Goal: Transaction & Acquisition: Purchase product/service

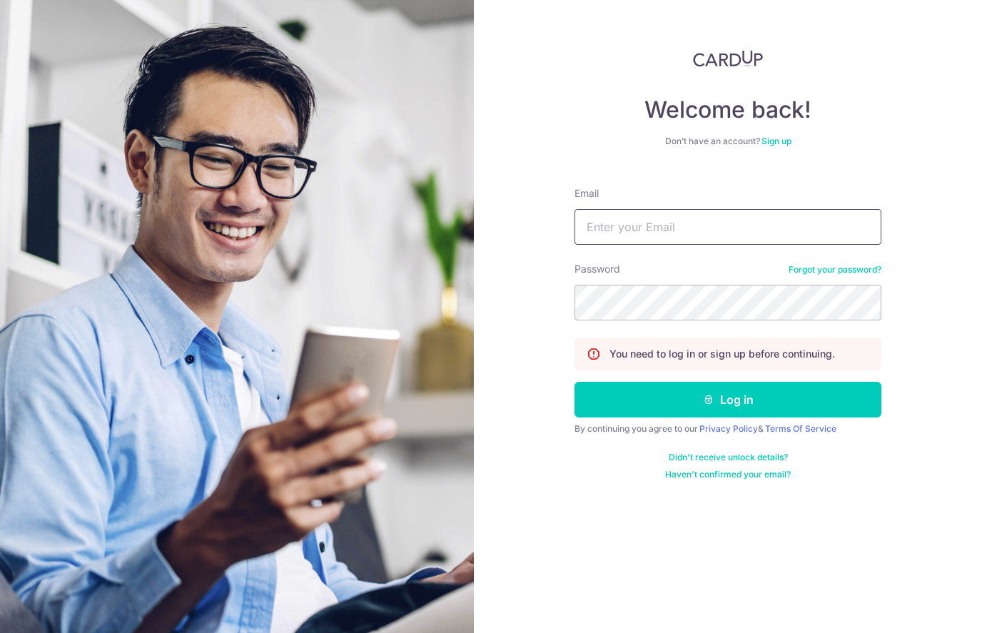
click at [770, 217] on input "Email" at bounding box center [727, 227] width 307 height 36
type input "Zhiwei.yeo@outlook.com"
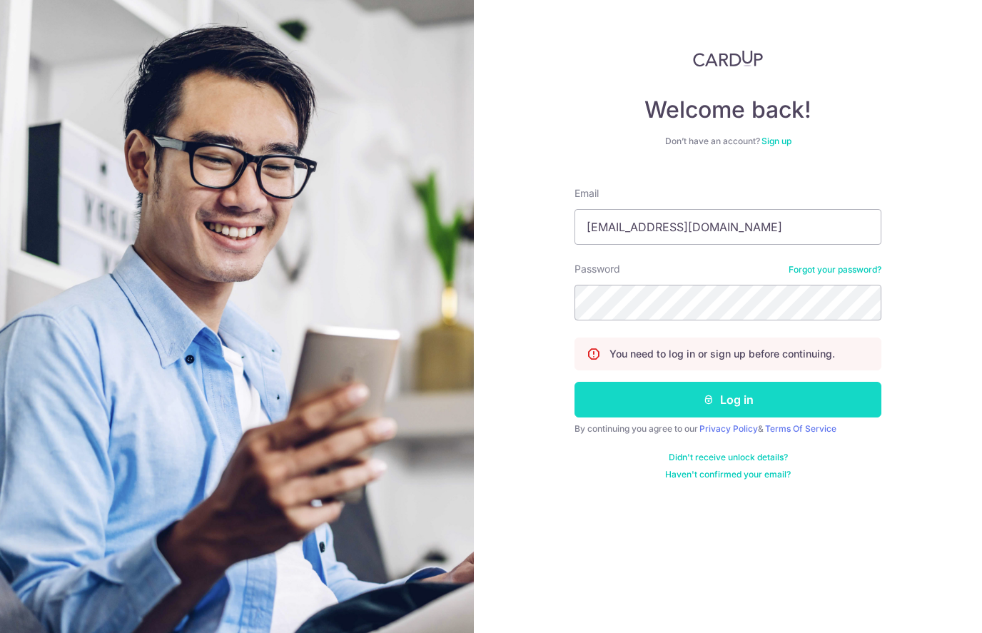
click at [787, 397] on button "Log in" at bounding box center [727, 400] width 307 height 36
click at [787, 396] on button "Log in" at bounding box center [727, 400] width 307 height 36
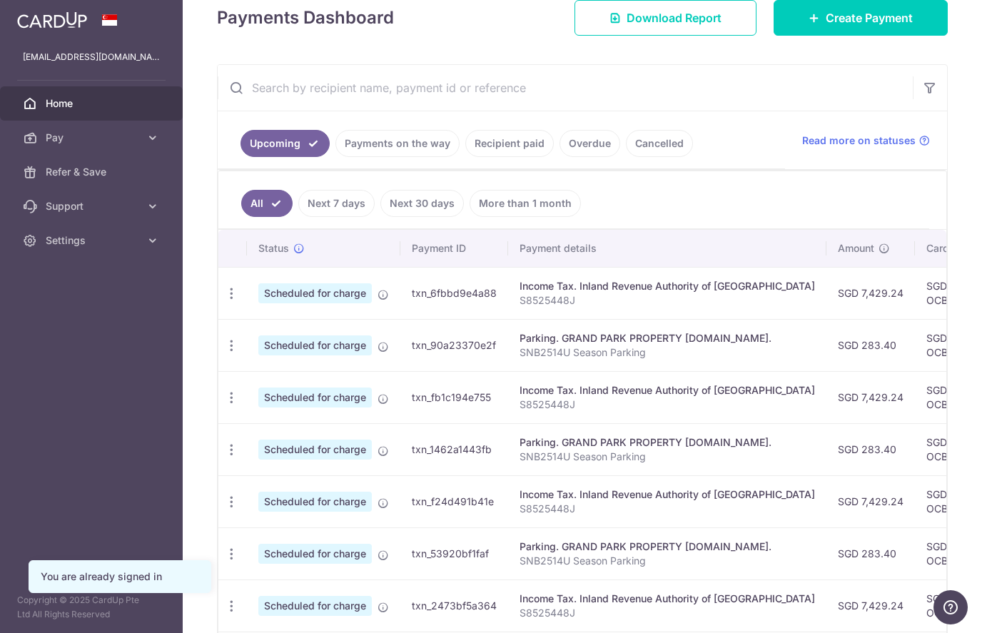
scroll to position [216, 0]
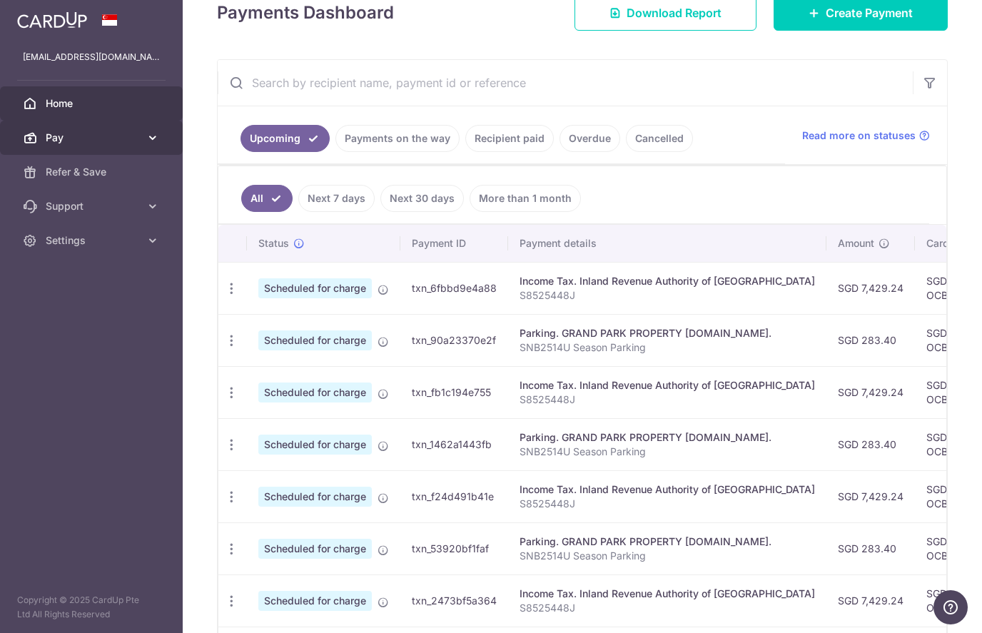
click at [65, 141] on span "Pay" at bounding box center [93, 138] width 94 height 14
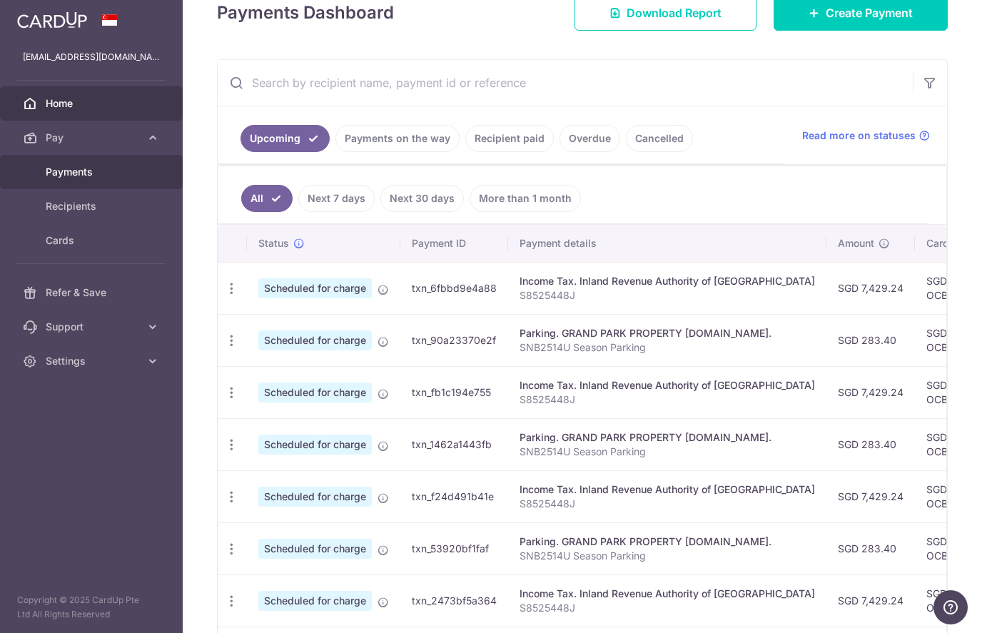
click at [52, 178] on span "Payments" at bounding box center [93, 172] width 94 height 14
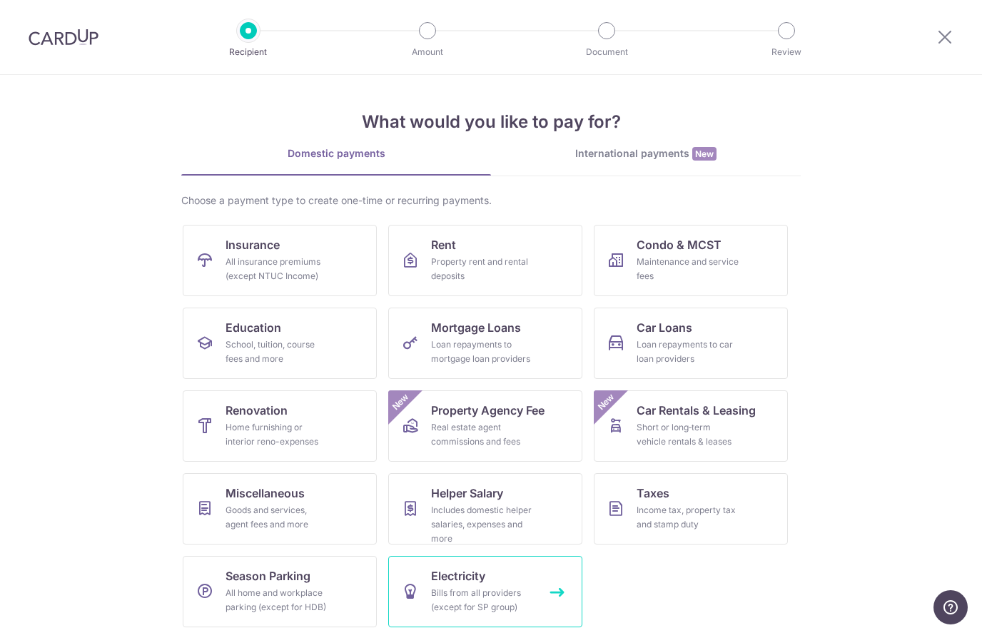
click at [515, 586] on div "Bills from all providers (except for SP group)" at bounding box center [482, 600] width 103 height 29
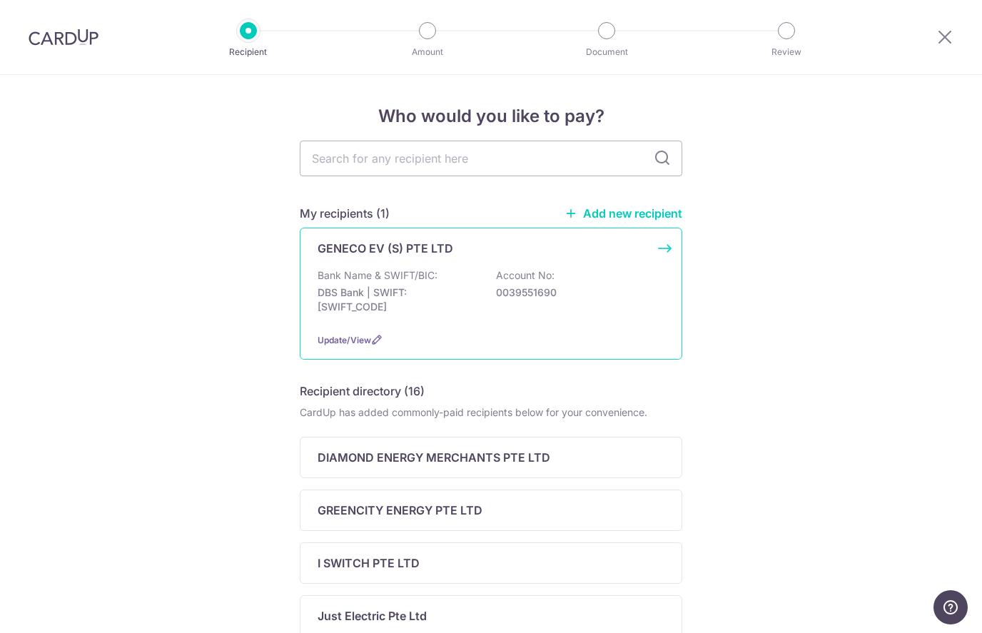
click at [626, 296] on p "0039551690" at bounding box center [576, 292] width 160 height 14
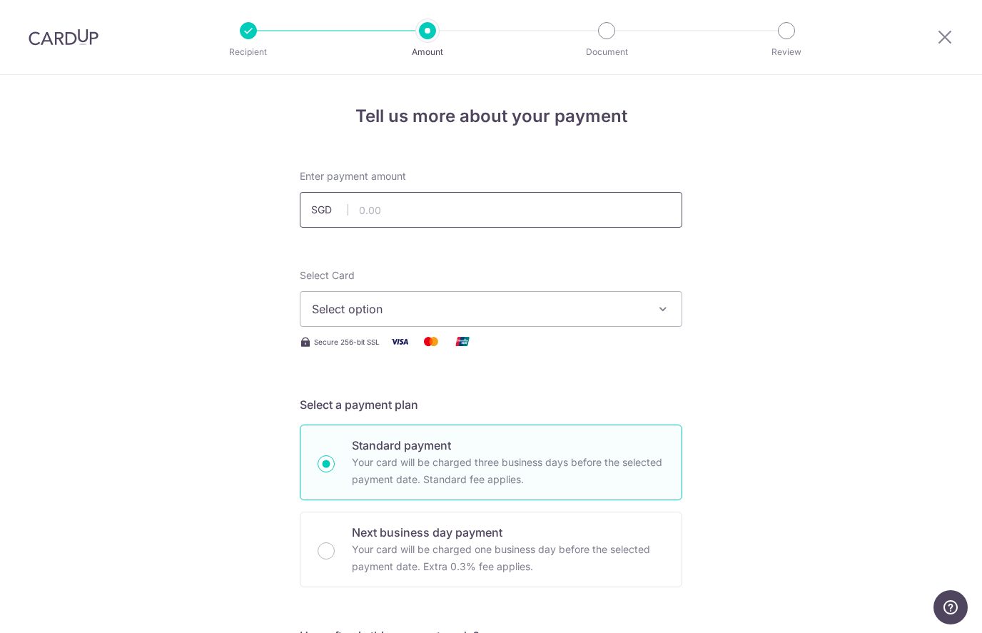
click at [396, 218] on input "text" at bounding box center [491, 210] width 382 height 36
type input "364.87"
click at [347, 308] on span "Select option" at bounding box center [478, 308] width 332 height 17
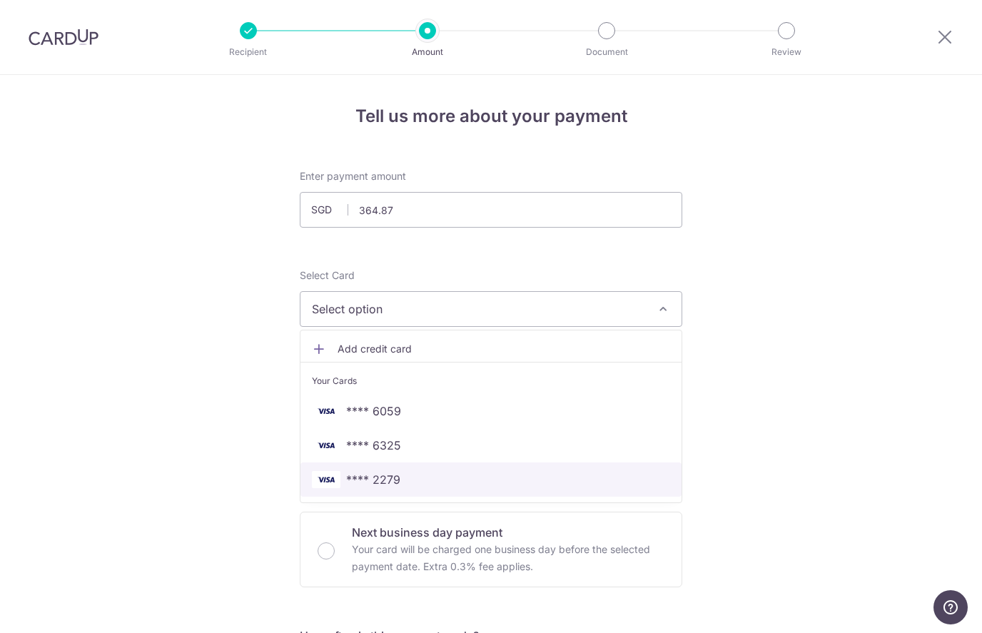
click at [350, 486] on span "**** 2279" at bounding box center [373, 479] width 54 height 17
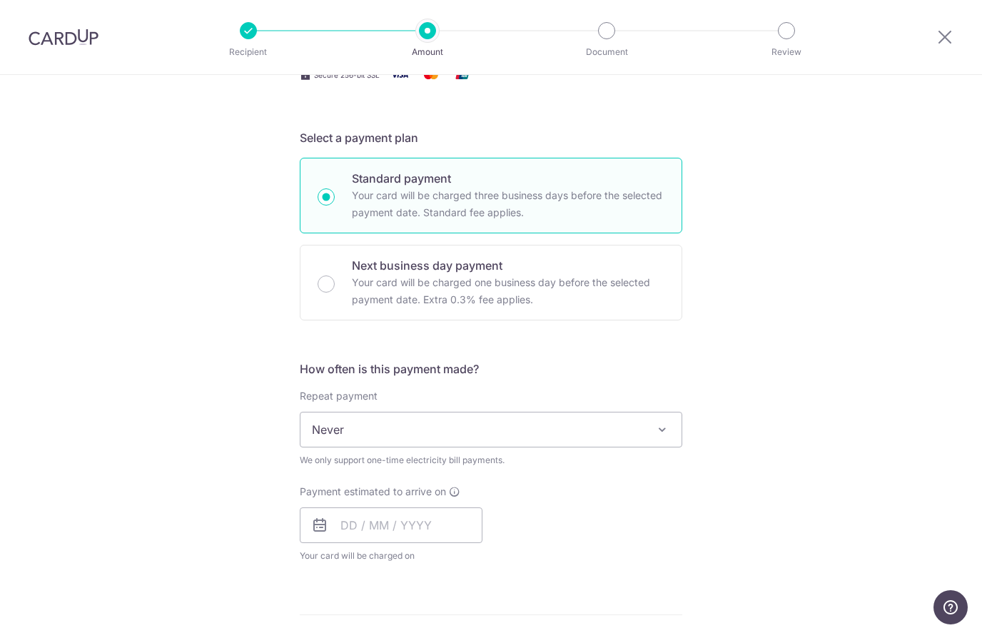
scroll to position [297, 0]
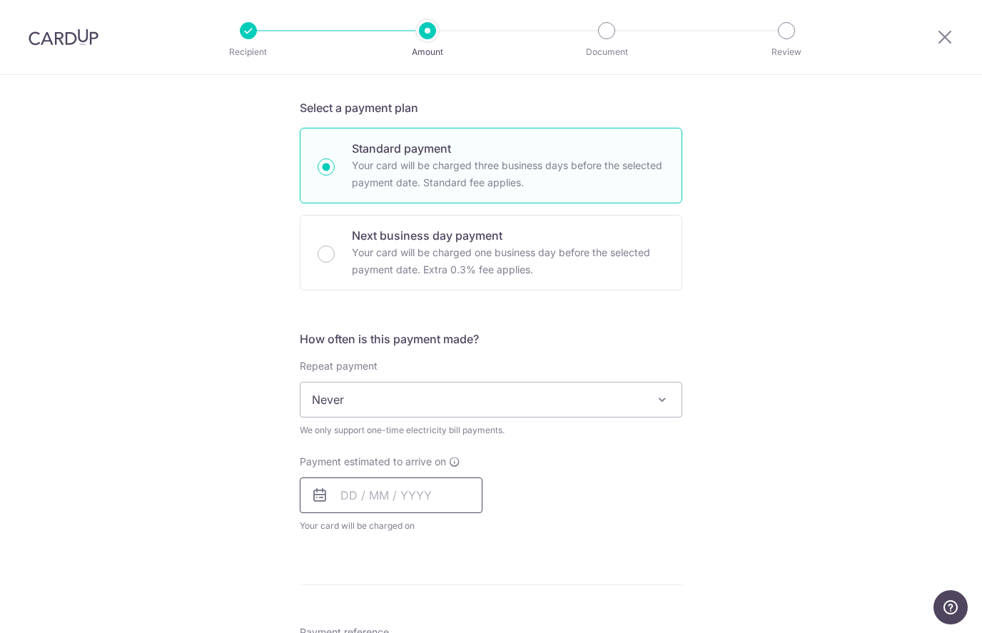
click at [358, 497] on input "text" at bounding box center [391, 495] width 183 height 36
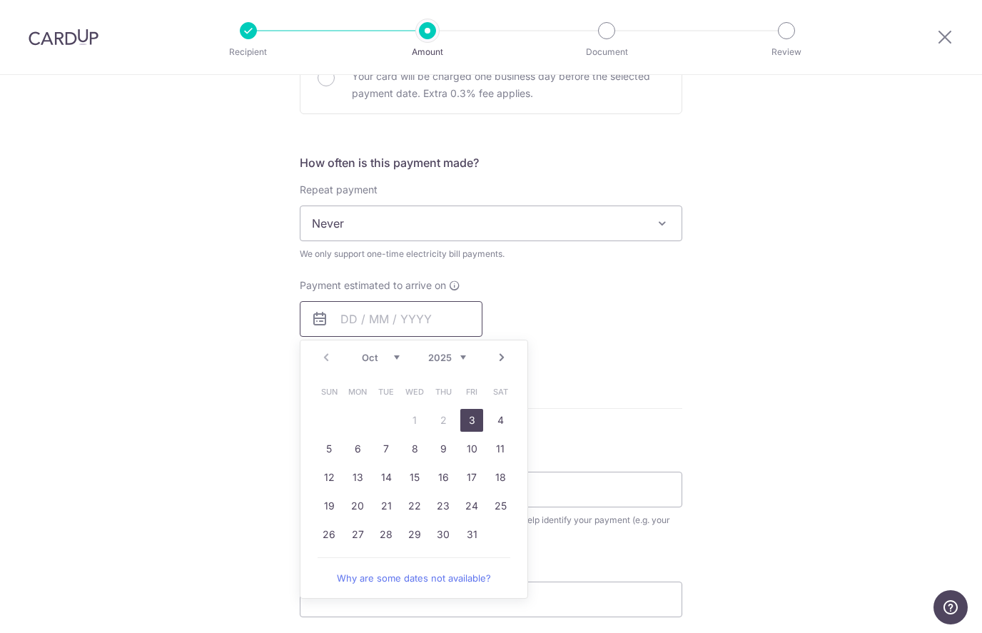
scroll to position [485, 0]
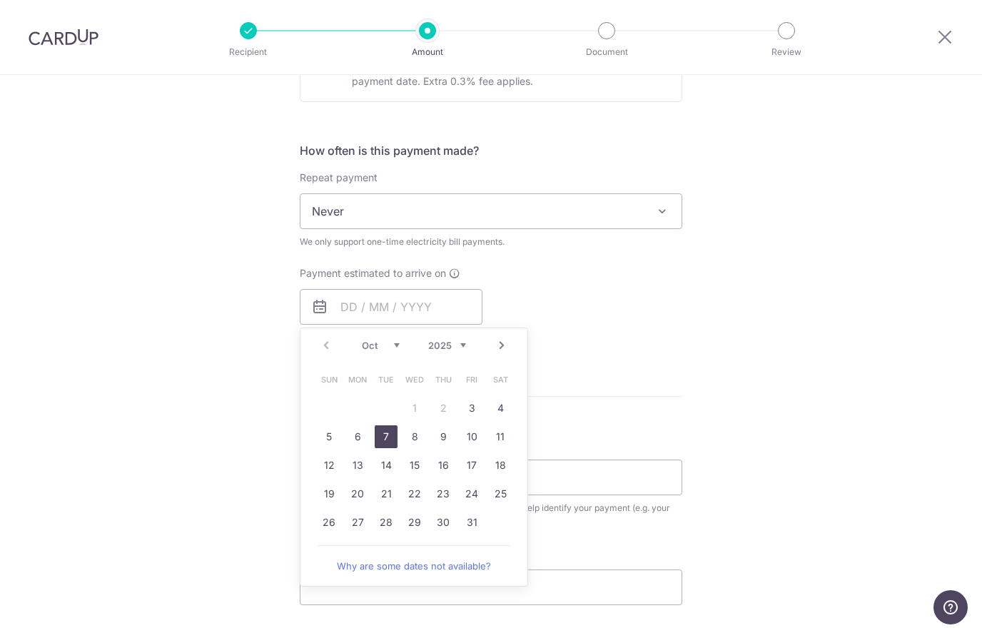
click at [382, 437] on link "7" at bounding box center [386, 436] width 23 height 23
type input "07/10/2025"
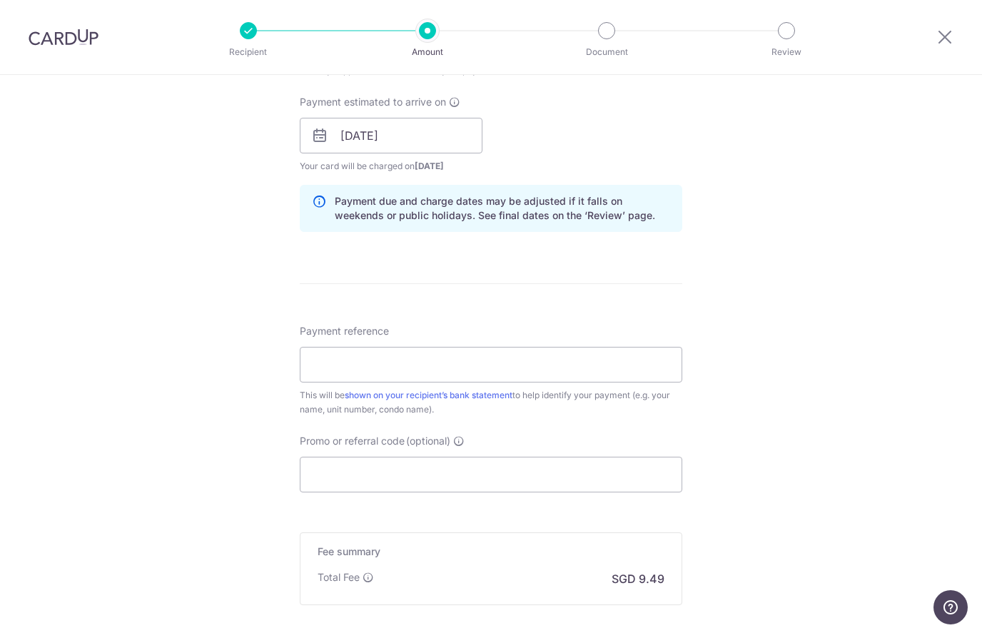
scroll to position [656, 0]
click at [338, 374] on input "Payment reference" at bounding box center [491, 365] width 382 height 36
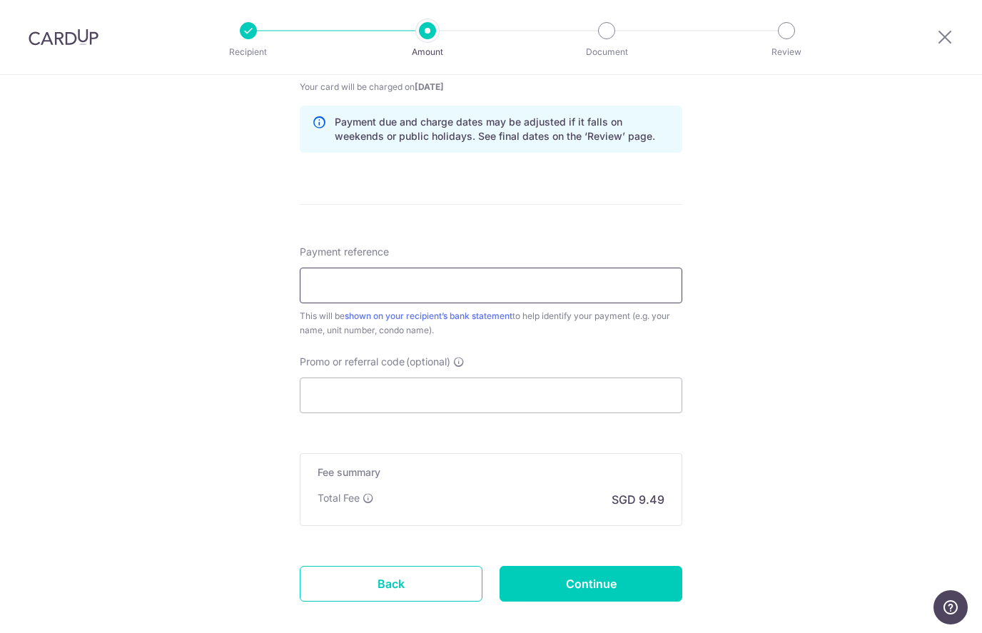
scroll to position [738, 0]
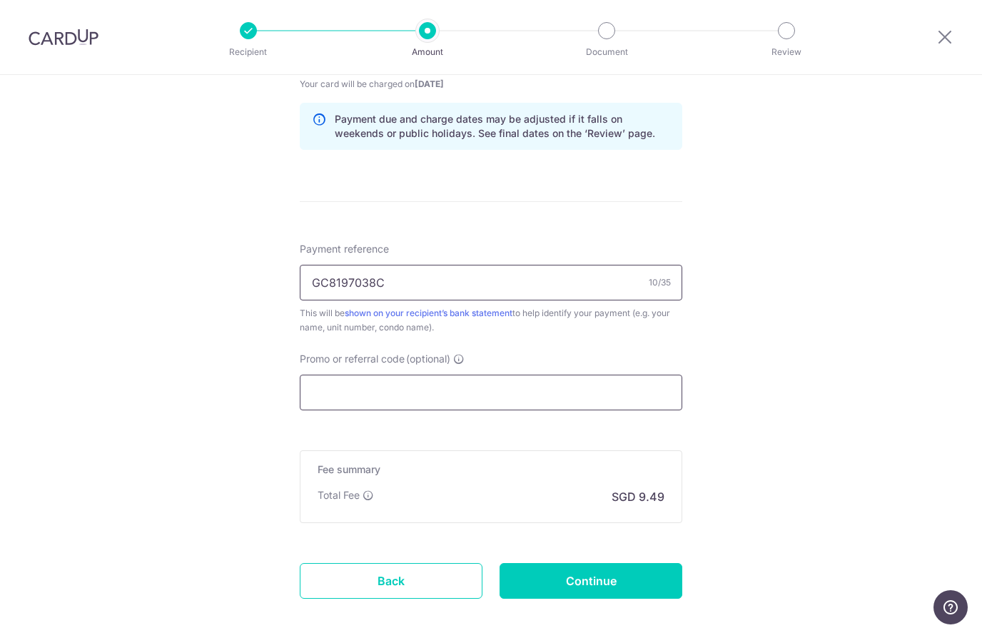
type input "GC8197038C"
click at [369, 384] on input "Promo or referral code (optional)" at bounding box center [491, 393] width 382 height 36
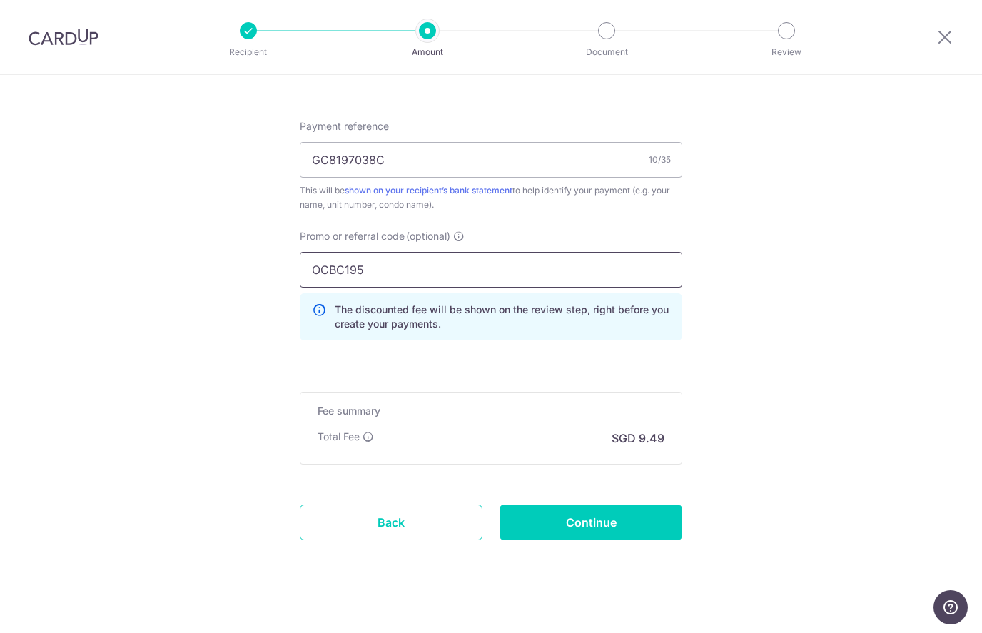
scroll to position [858, 0]
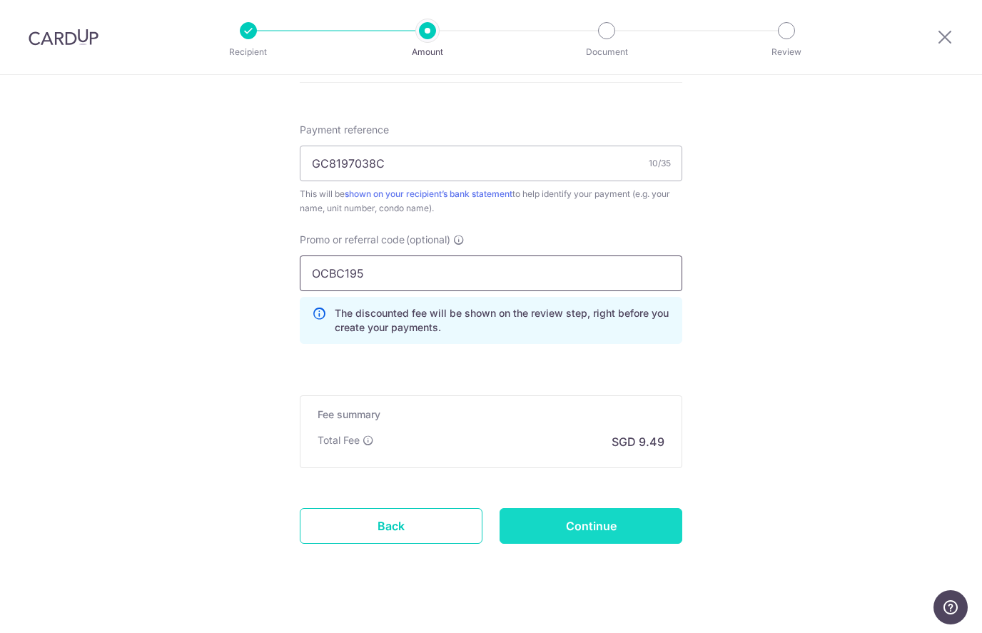
type input "OCBC195"
click at [609, 524] on input "Continue" at bounding box center [590, 526] width 183 height 36
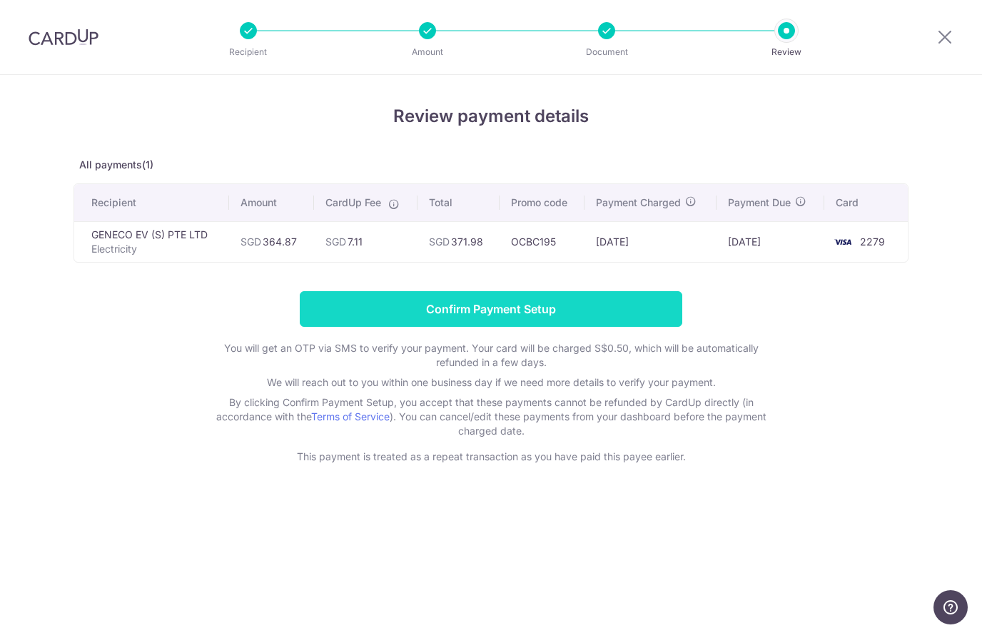
click at [550, 307] on input "Confirm Payment Setup" at bounding box center [491, 309] width 382 height 36
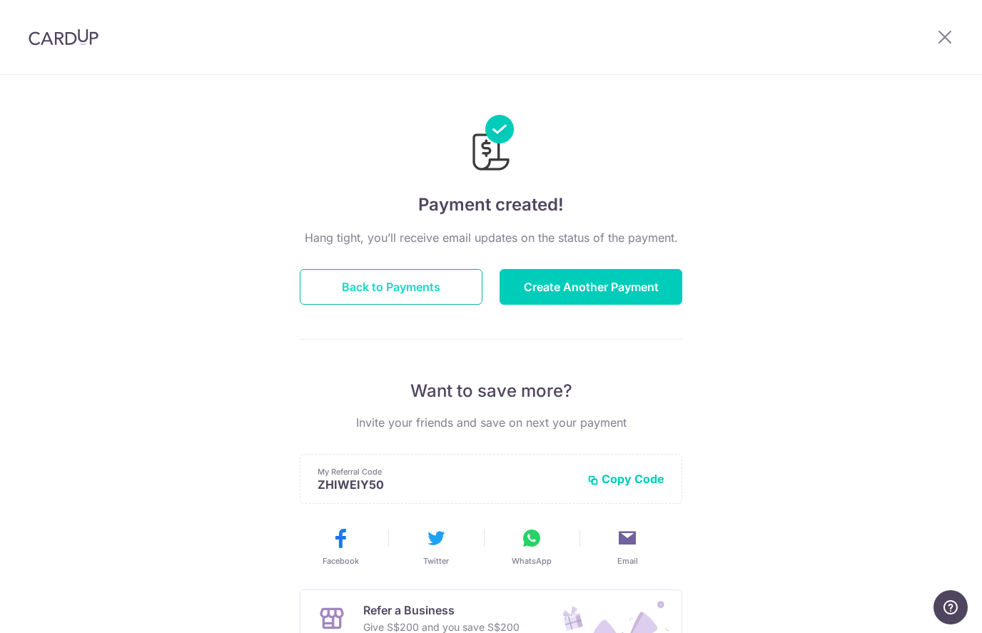
click at [392, 287] on button "Back to Payments" at bounding box center [391, 287] width 183 height 36
